Goal: Book appointment/travel/reservation

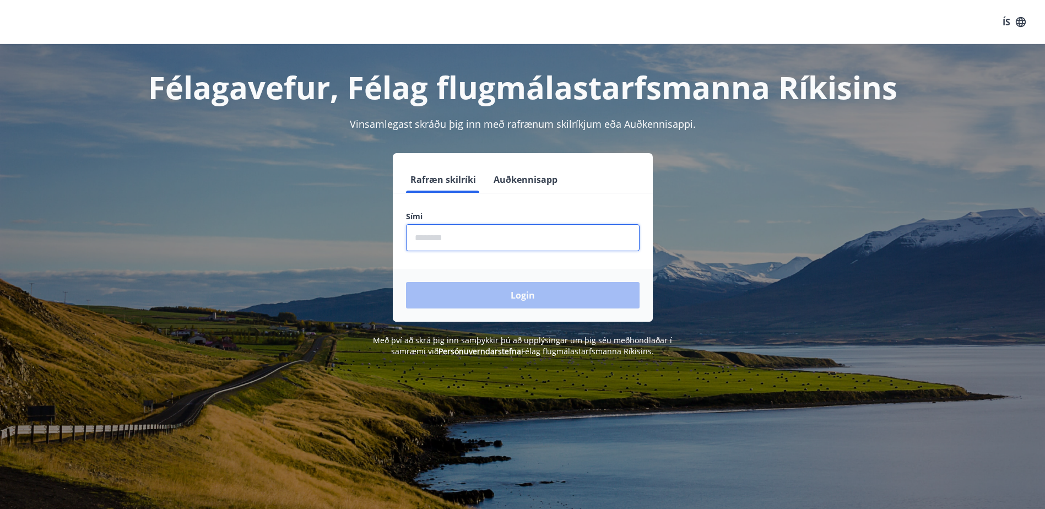
click at [504, 240] on input "phone" at bounding box center [523, 237] width 234 height 27
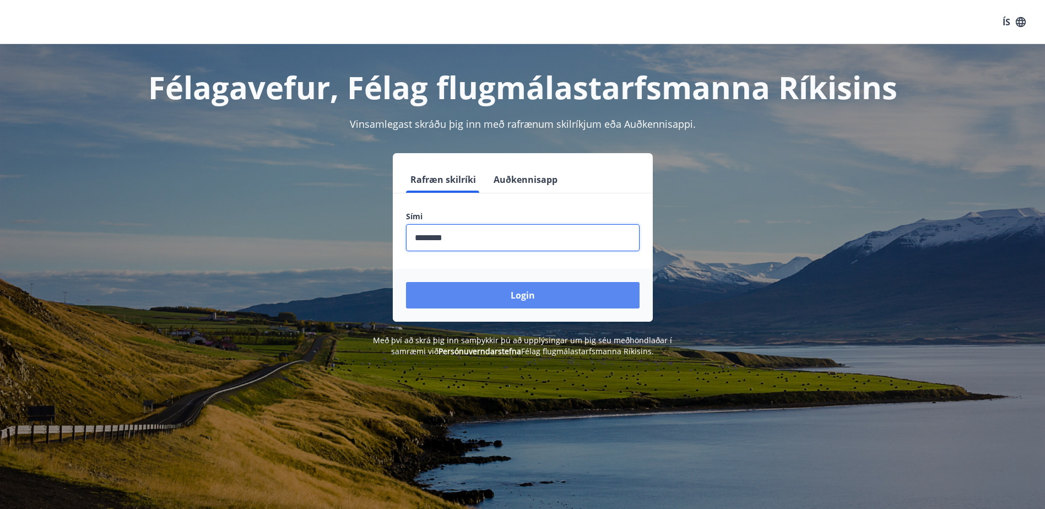
type input "********"
click at [502, 292] on button "Login" at bounding box center [523, 295] width 234 height 26
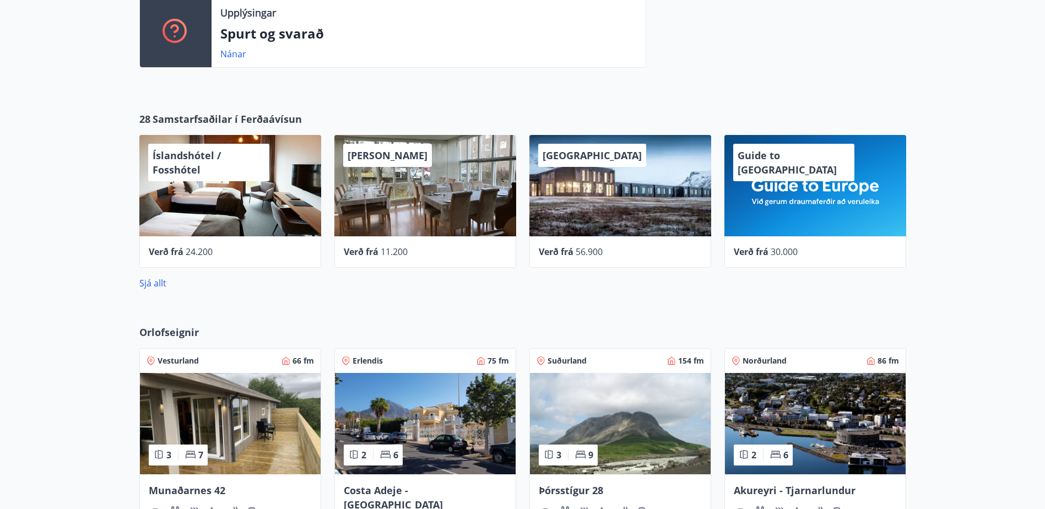
scroll to position [551, 0]
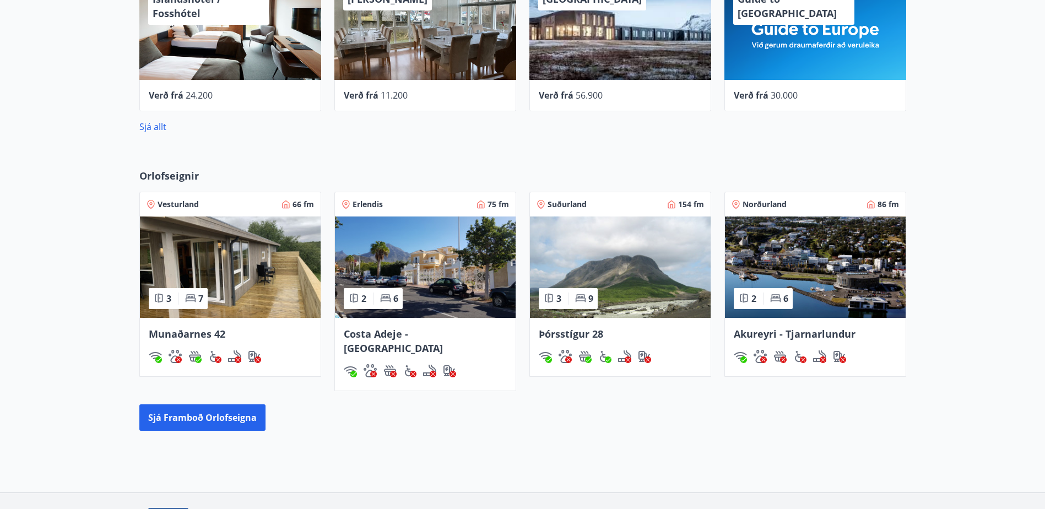
click at [601, 261] on img at bounding box center [620, 266] width 181 height 101
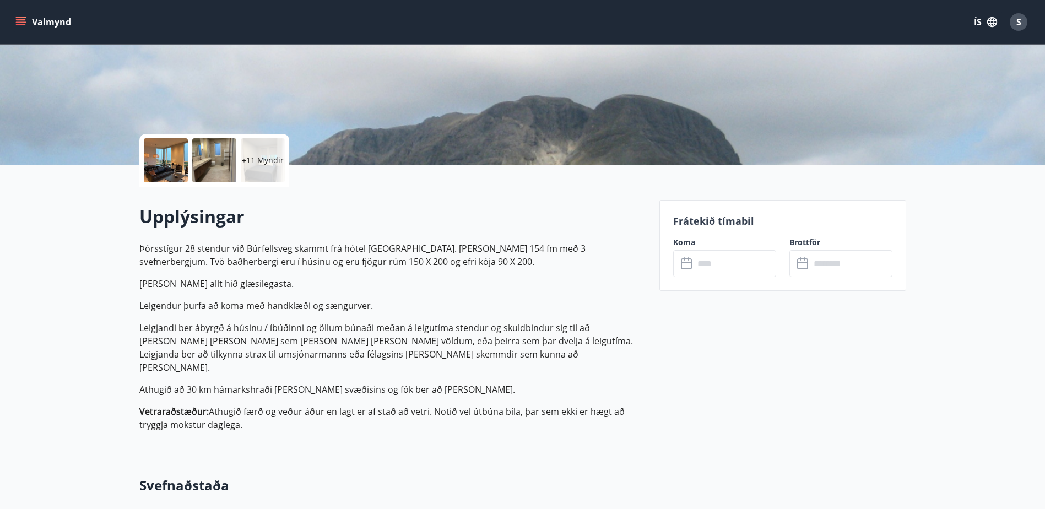
scroll to position [165, 0]
drag, startPoint x: 745, startPoint y: 264, endPoint x: 744, endPoint y: 273, distance: 8.4
click at [744, 273] on input "text" at bounding box center [735, 264] width 82 height 27
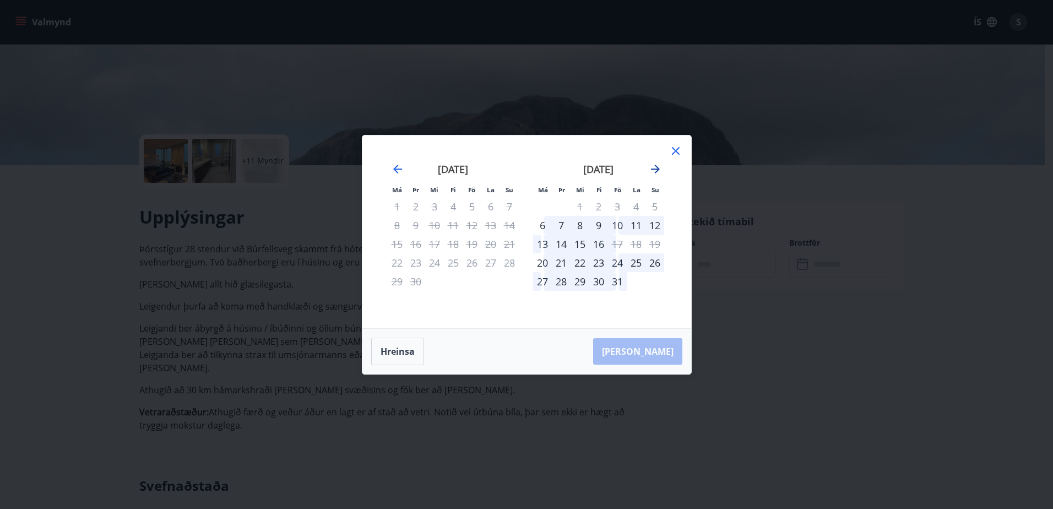
click at [654, 167] on icon "Move forward to switch to the next month." at bounding box center [655, 168] width 13 height 13
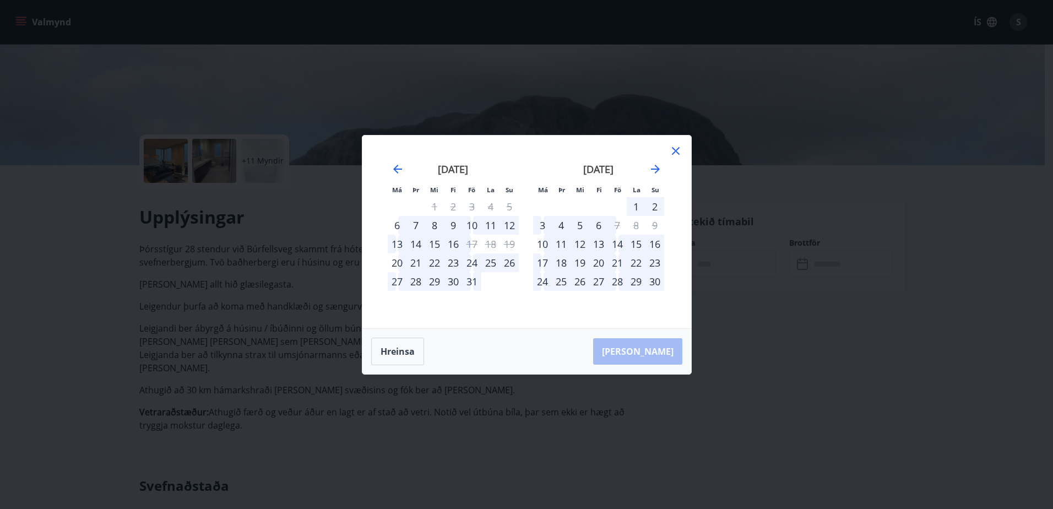
click at [616, 262] on div "21" at bounding box center [617, 262] width 19 height 19
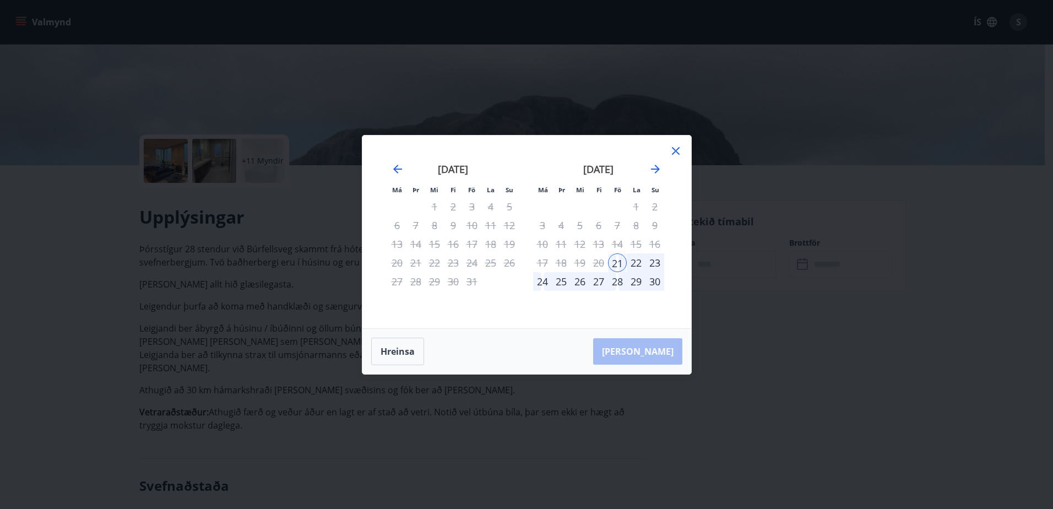
click at [618, 262] on div "21" at bounding box center [617, 262] width 19 height 19
click at [634, 261] on div "22" at bounding box center [636, 262] width 19 height 19
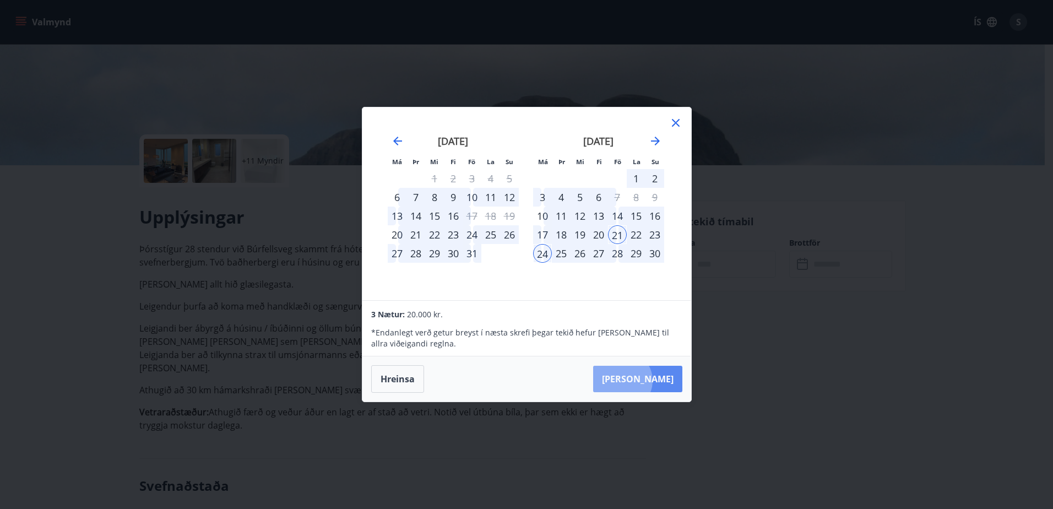
click at [655, 381] on button "[PERSON_NAME]" at bounding box center [637, 379] width 89 height 26
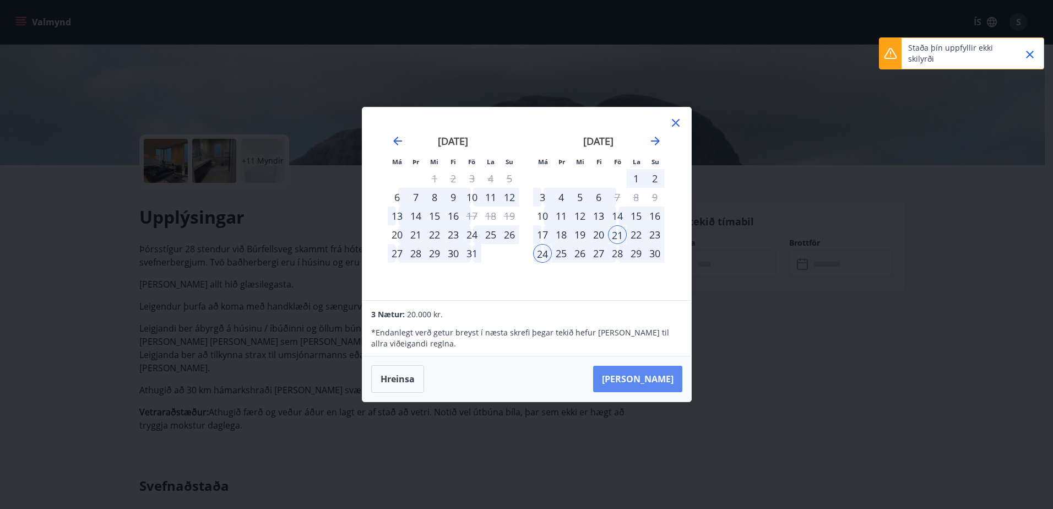
click at [655, 381] on button "[PERSON_NAME]" at bounding box center [637, 379] width 89 height 26
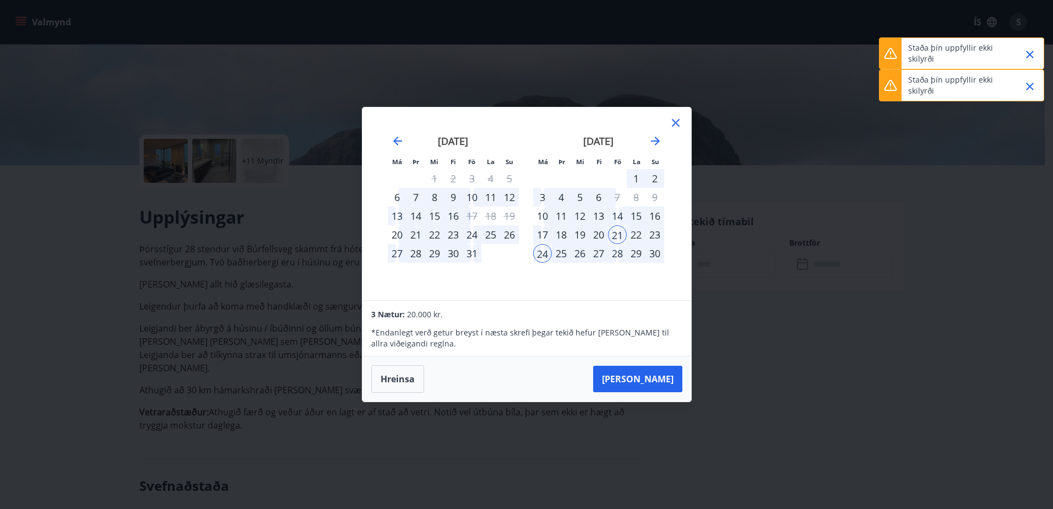
click at [1032, 80] on icon "Close" at bounding box center [1029, 86] width 13 height 13
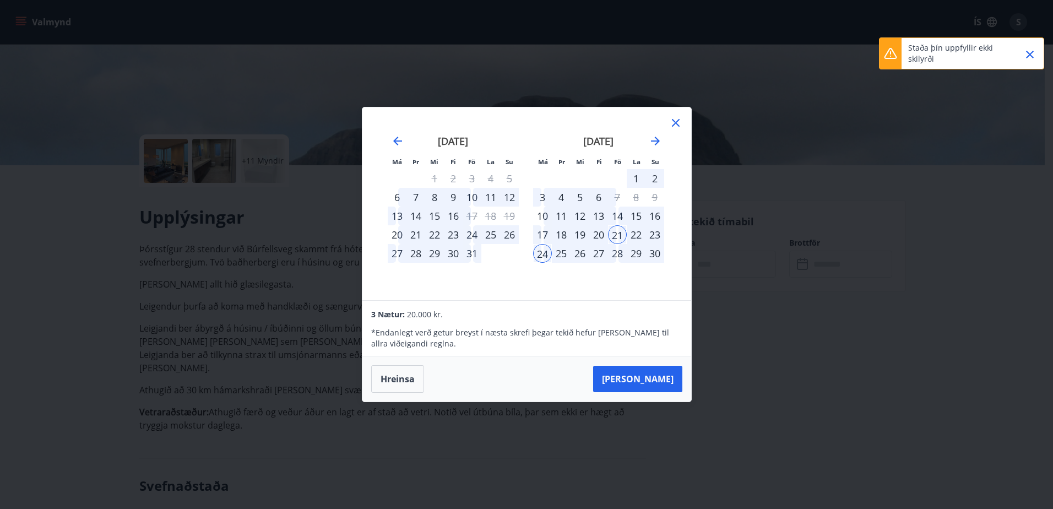
click at [1033, 51] on icon "Close" at bounding box center [1029, 54] width 13 height 13
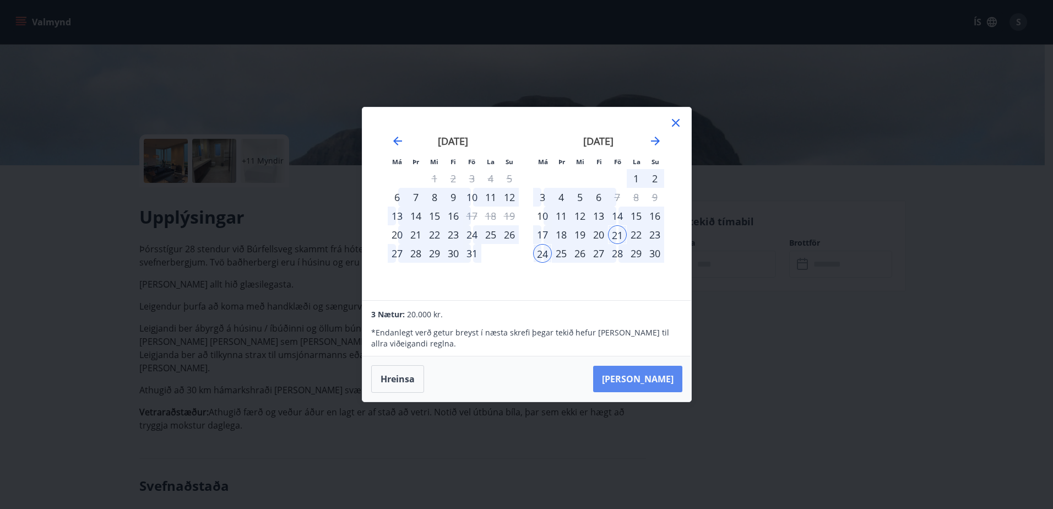
click at [652, 377] on button "[PERSON_NAME]" at bounding box center [637, 379] width 89 height 26
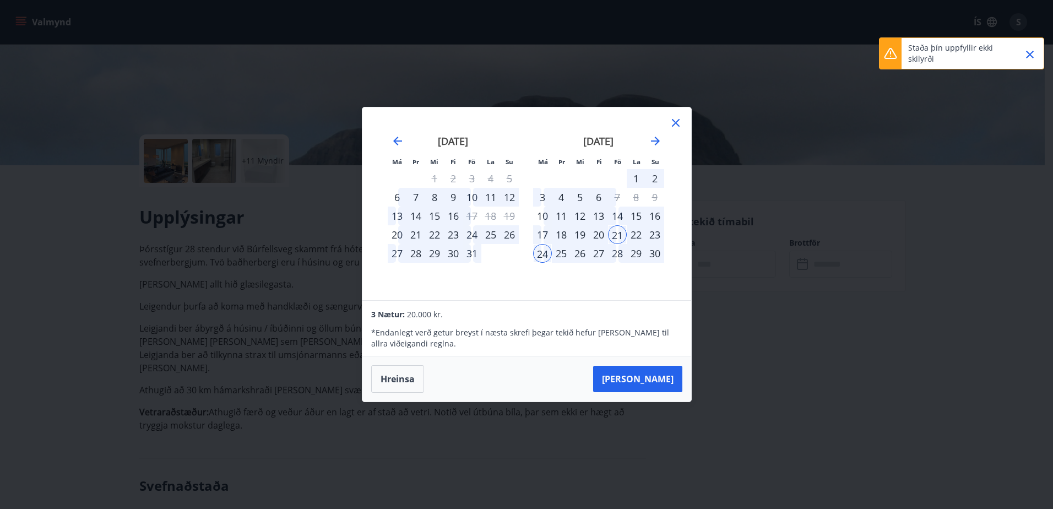
click at [993, 54] on p "Staða þín uppfyllir ekki skilyrði" at bounding box center [956, 53] width 97 height 22
click at [1028, 52] on icon "Close" at bounding box center [1030, 55] width 8 height 8
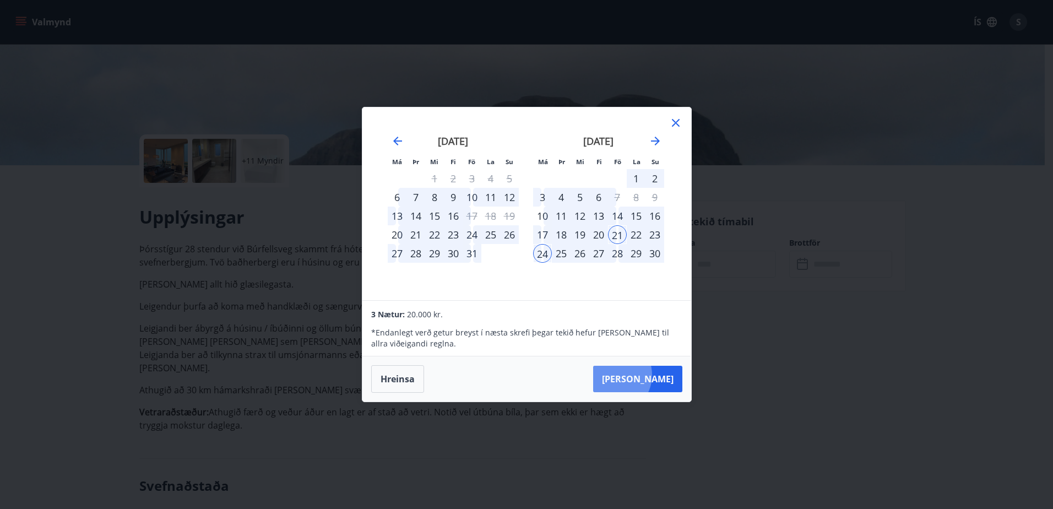
click at [648, 378] on button "[PERSON_NAME]" at bounding box center [637, 379] width 89 height 26
click at [664, 379] on button "[PERSON_NAME]" at bounding box center [637, 379] width 89 height 26
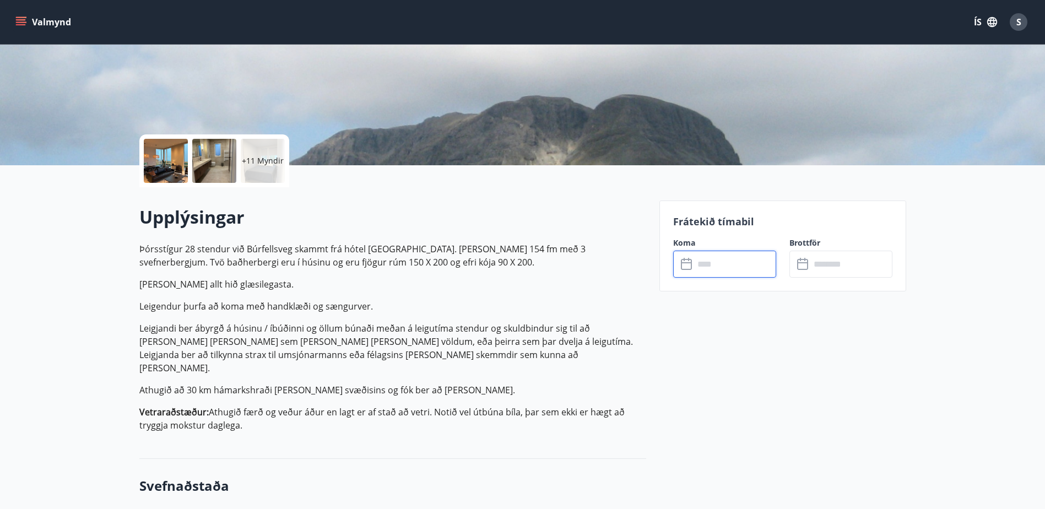
type input "******"
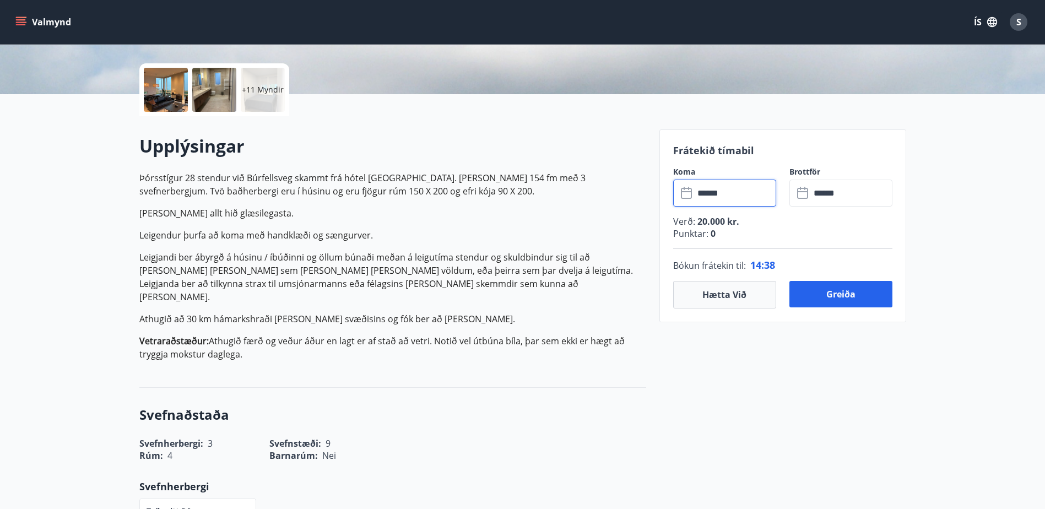
scroll to position [220, 0]
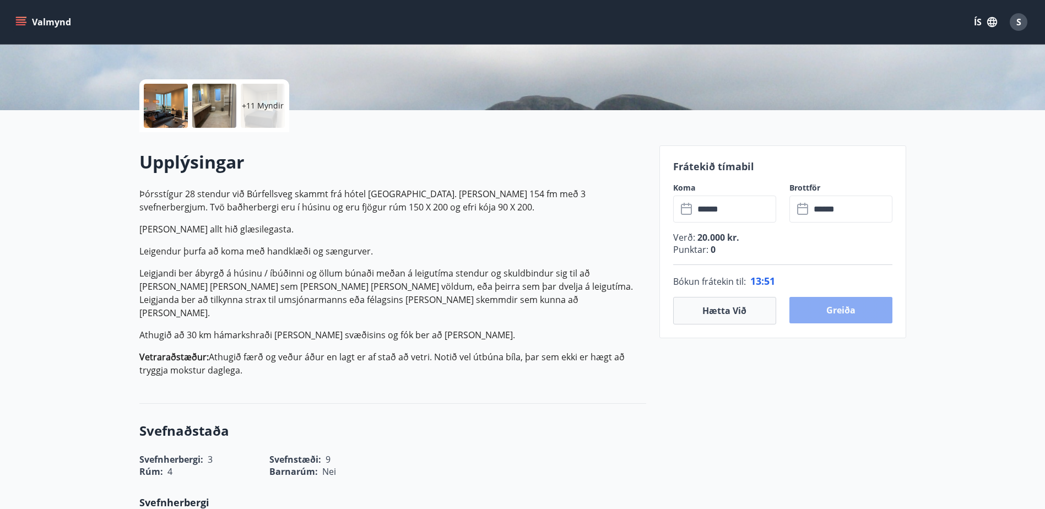
click at [845, 307] on button "Greiða" at bounding box center [840, 310] width 103 height 26
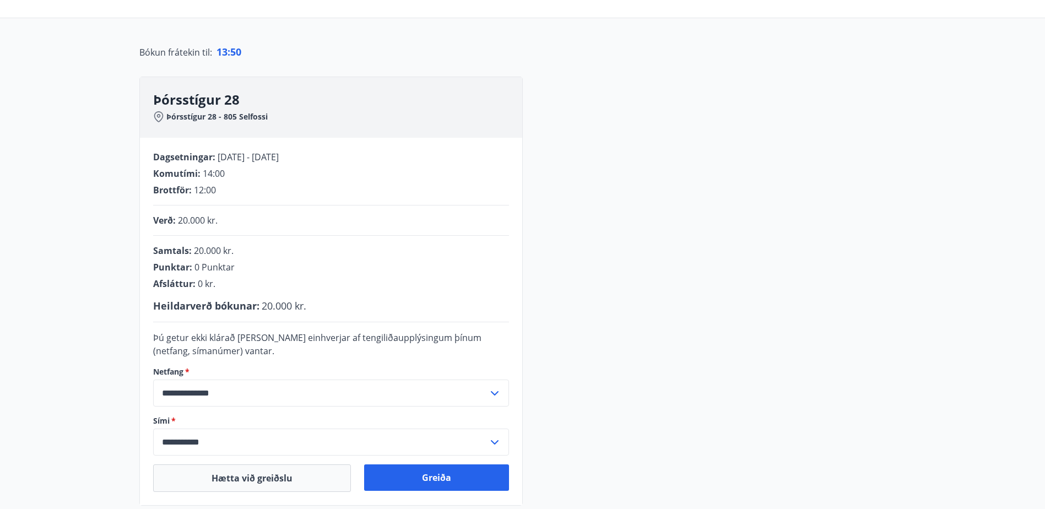
scroll to position [220, 0]
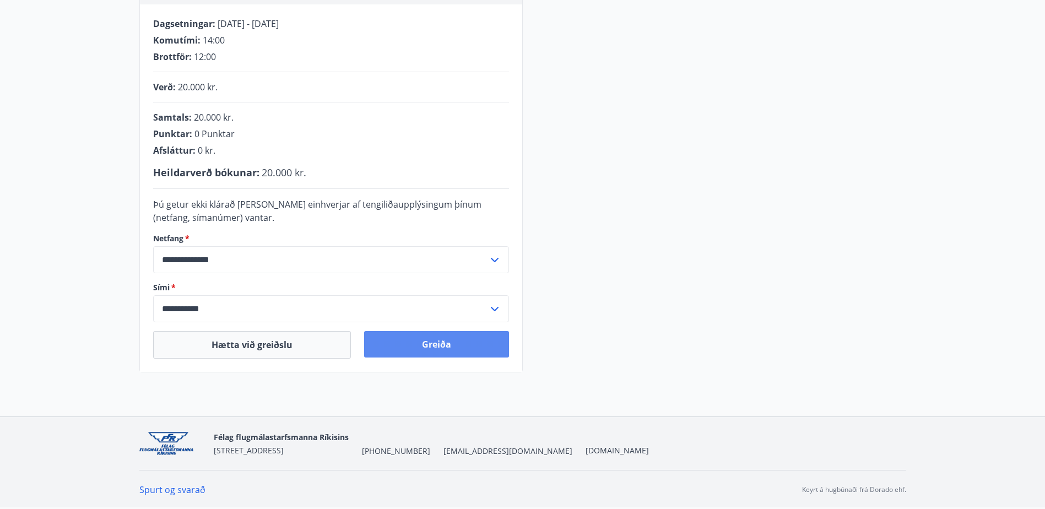
click at [451, 349] on button "Greiða" at bounding box center [436, 344] width 145 height 26
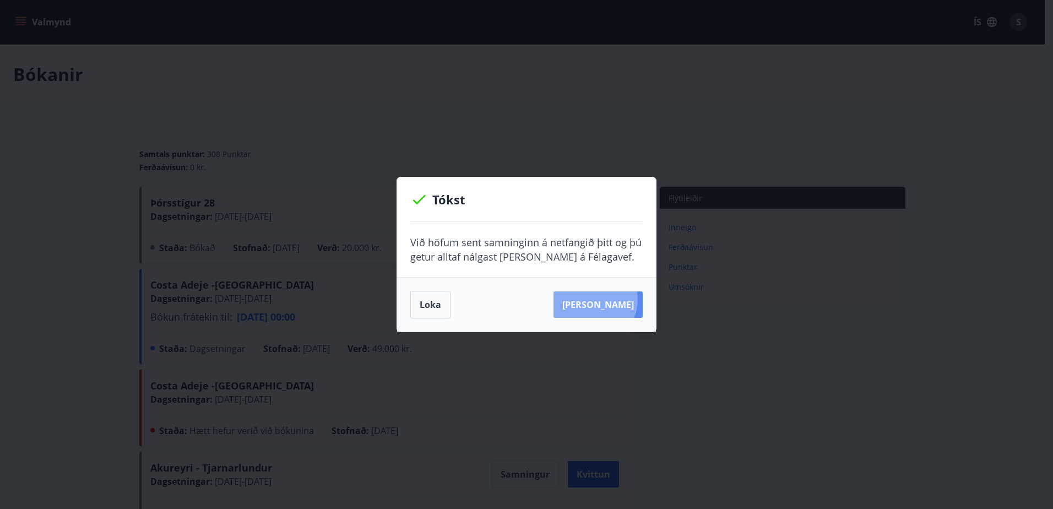
click at [611, 300] on button "Sjá samning" at bounding box center [598, 304] width 89 height 26
